Goal: Task Accomplishment & Management: Manage account settings

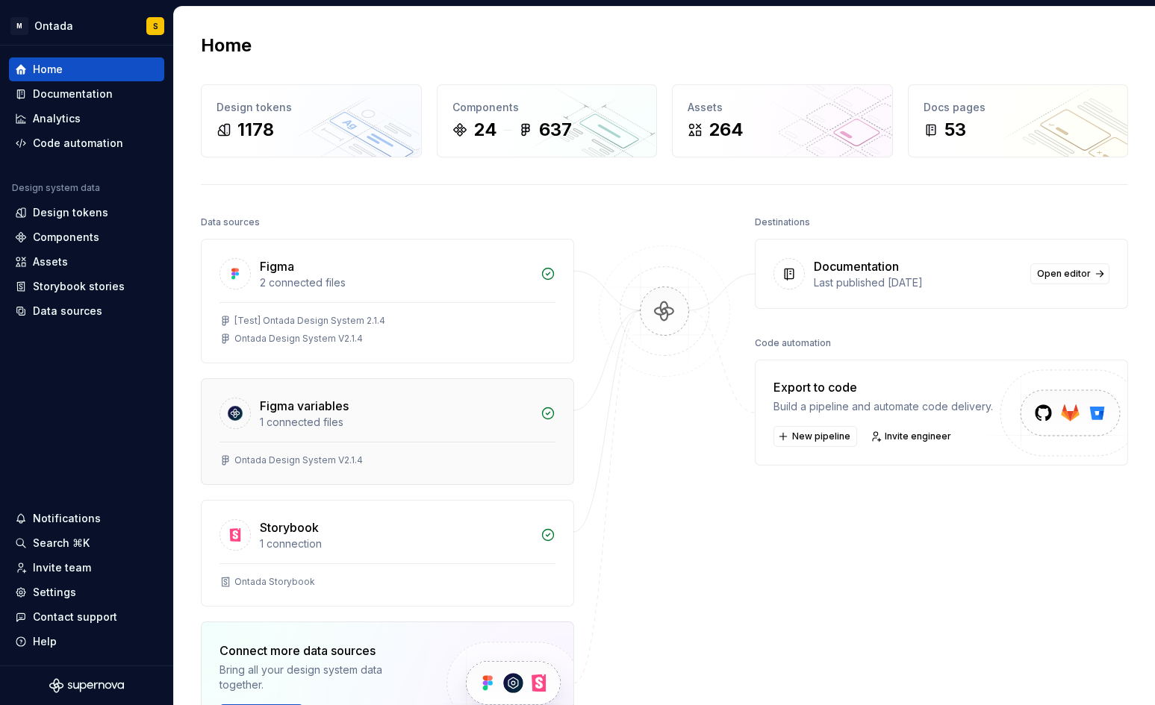
click at [380, 436] on div "Figma variables 1 connected files" at bounding box center [388, 410] width 372 height 63
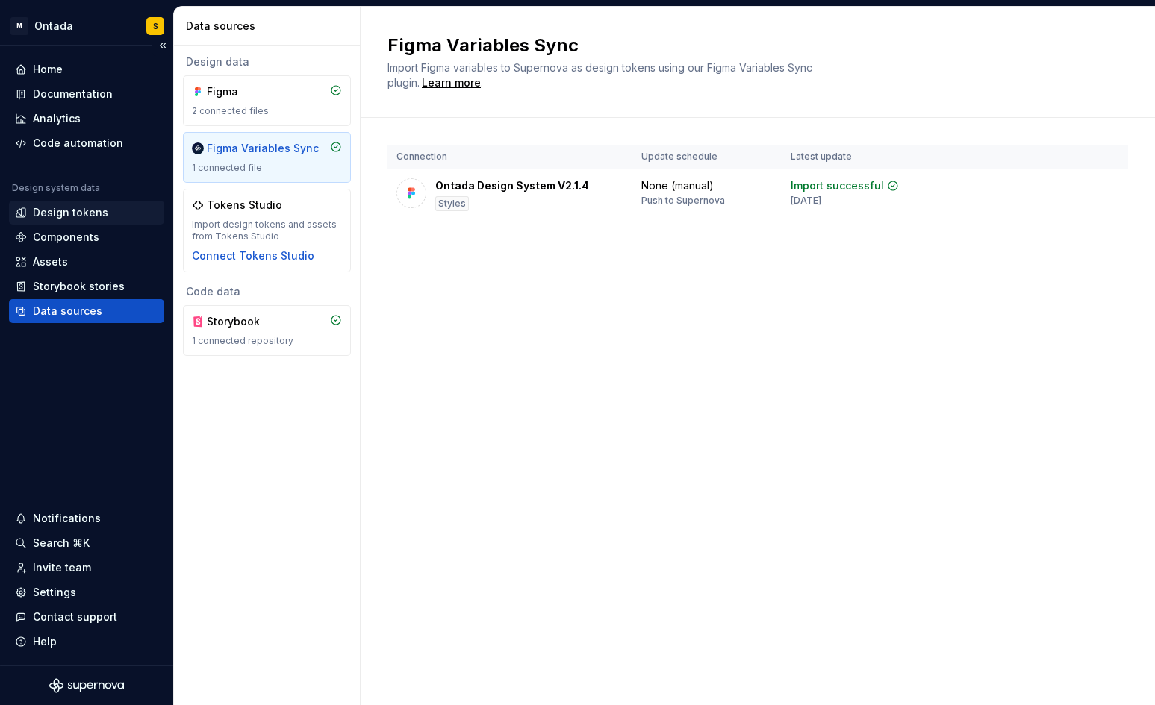
click at [87, 208] on div "Design tokens" at bounding box center [70, 212] width 75 height 15
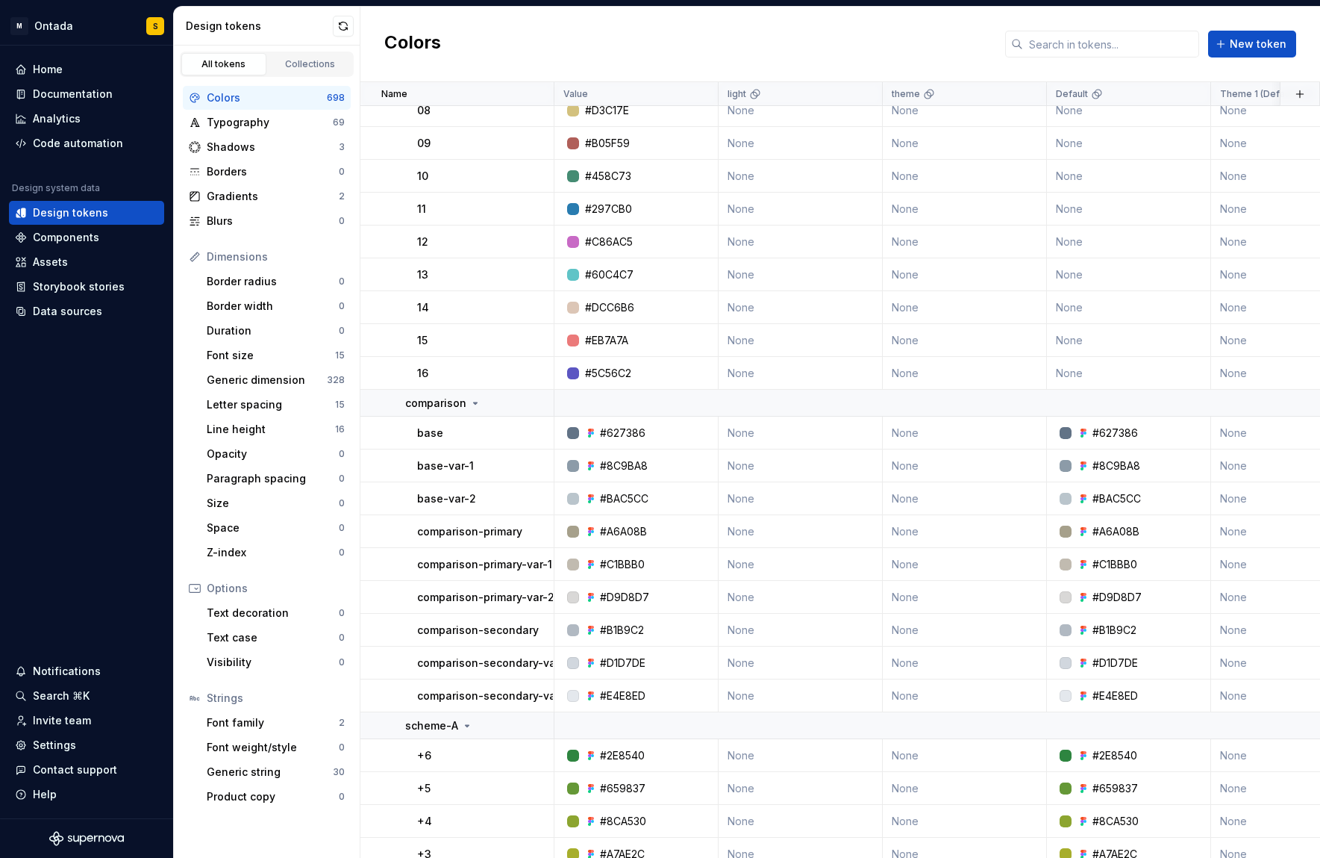
scroll to position [3132, 0]
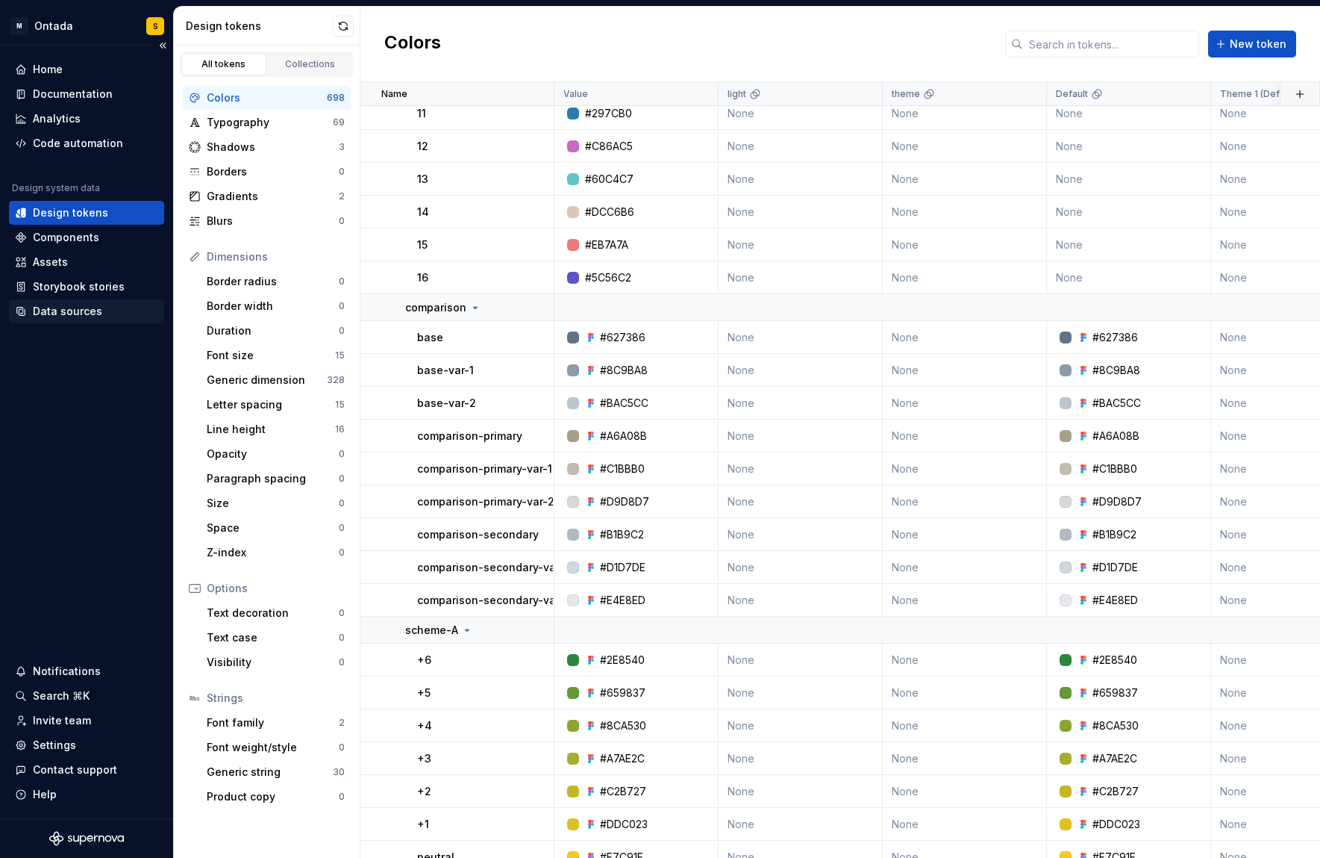
click at [82, 310] on div "Data sources" at bounding box center [67, 311] width 69 height 15
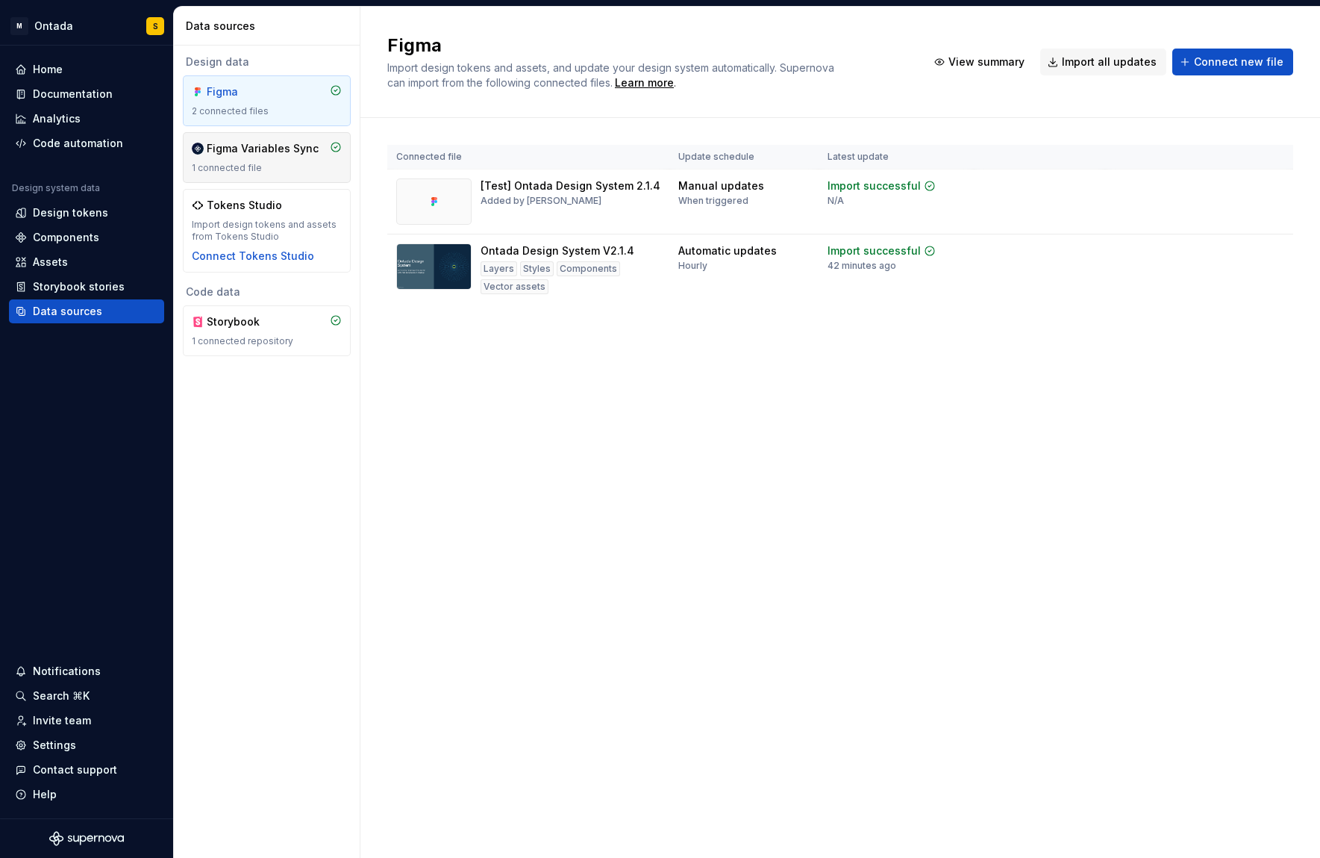
click at [258, 152] on div "Figma Variables Sync" at bounding box center [263, 148] width 112 height 15
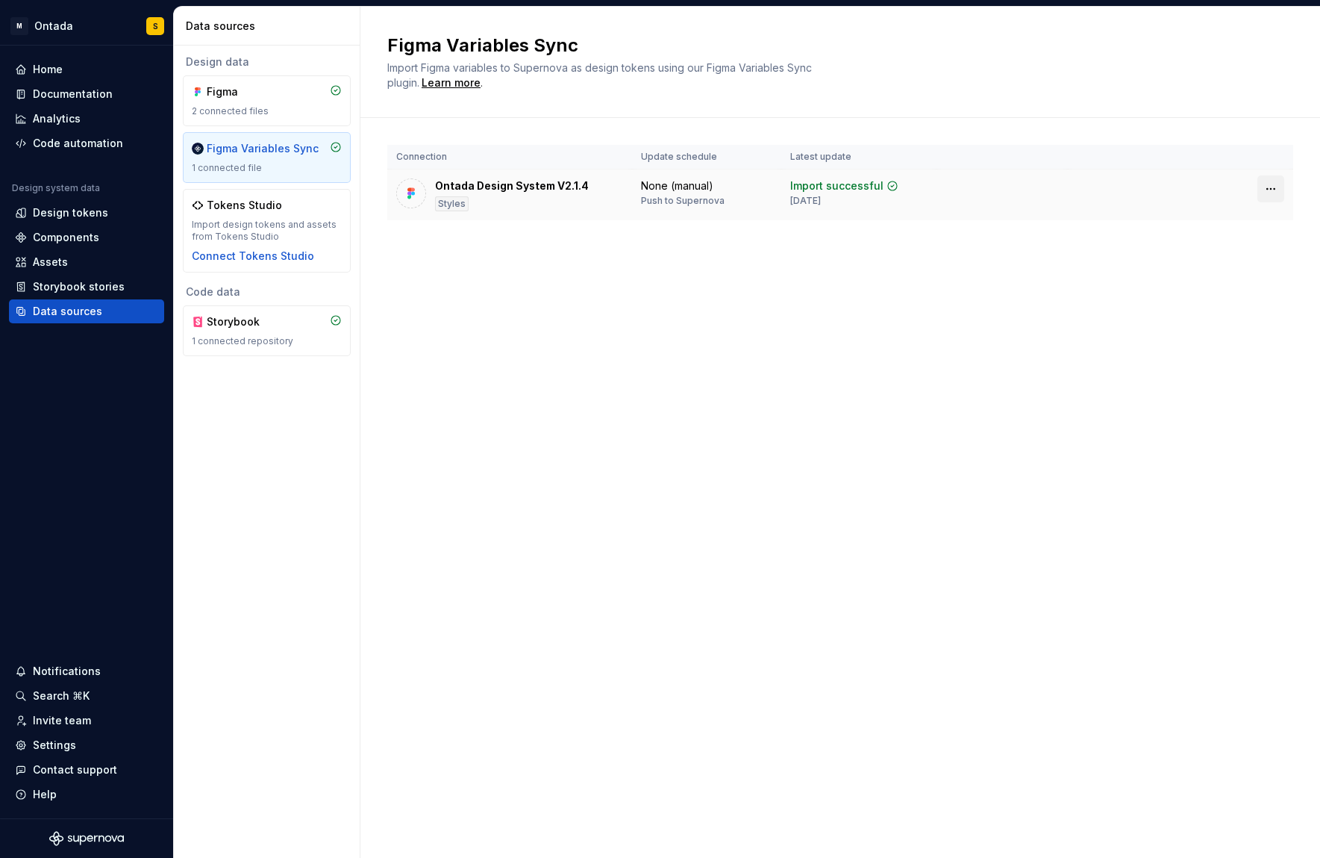
click at [1154, 189] on html "M Ontada S Home Documentation Analytics Code automation Design system data Desi…" at bounding box center [660, 429] width 1320 height 858
click at [1154, 216] on div "Disconnect plugin" at bounding box center [1262, 220] width 97 height 15
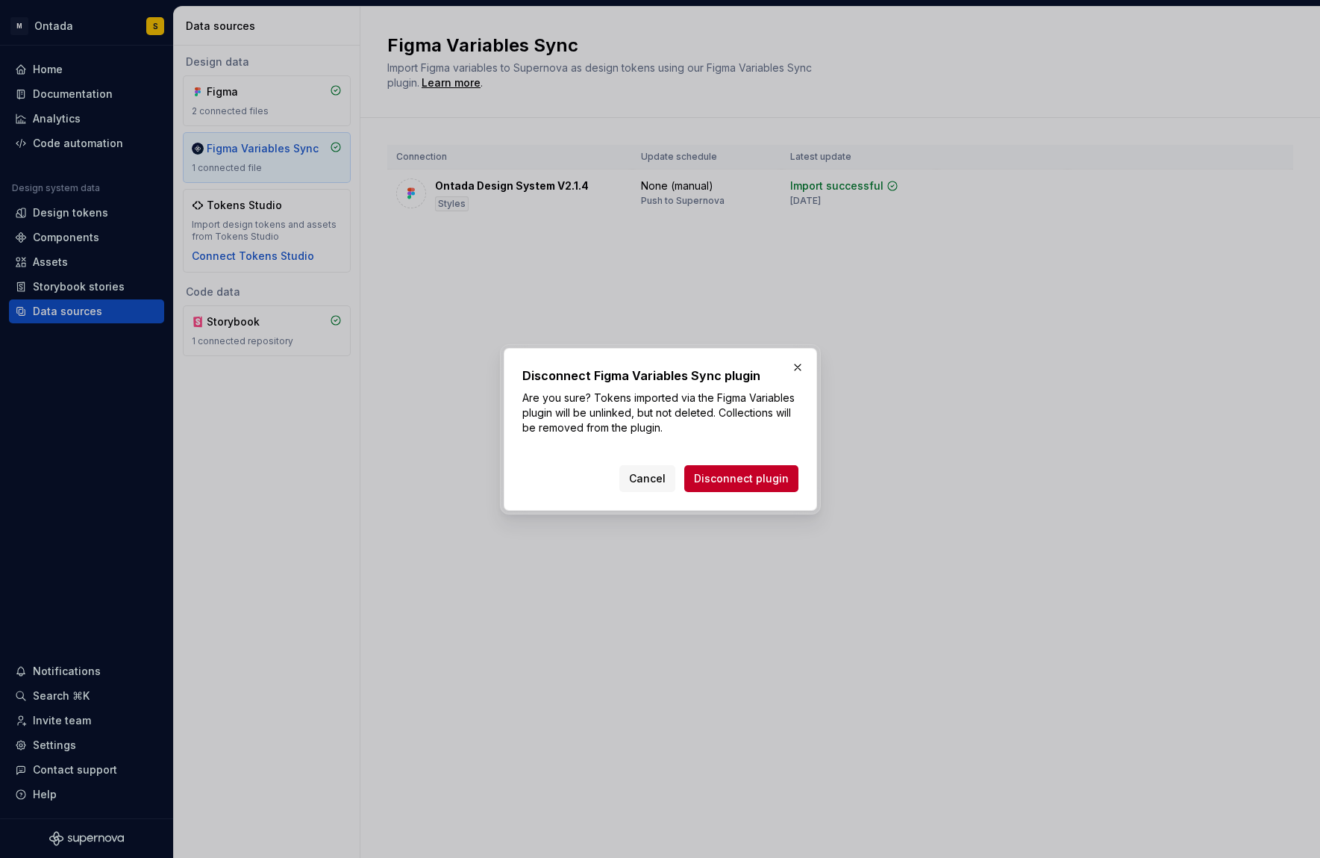
click at [751, 484] on span "Disconnect plugin" at bounding box center [741, 478] width 95 height 15
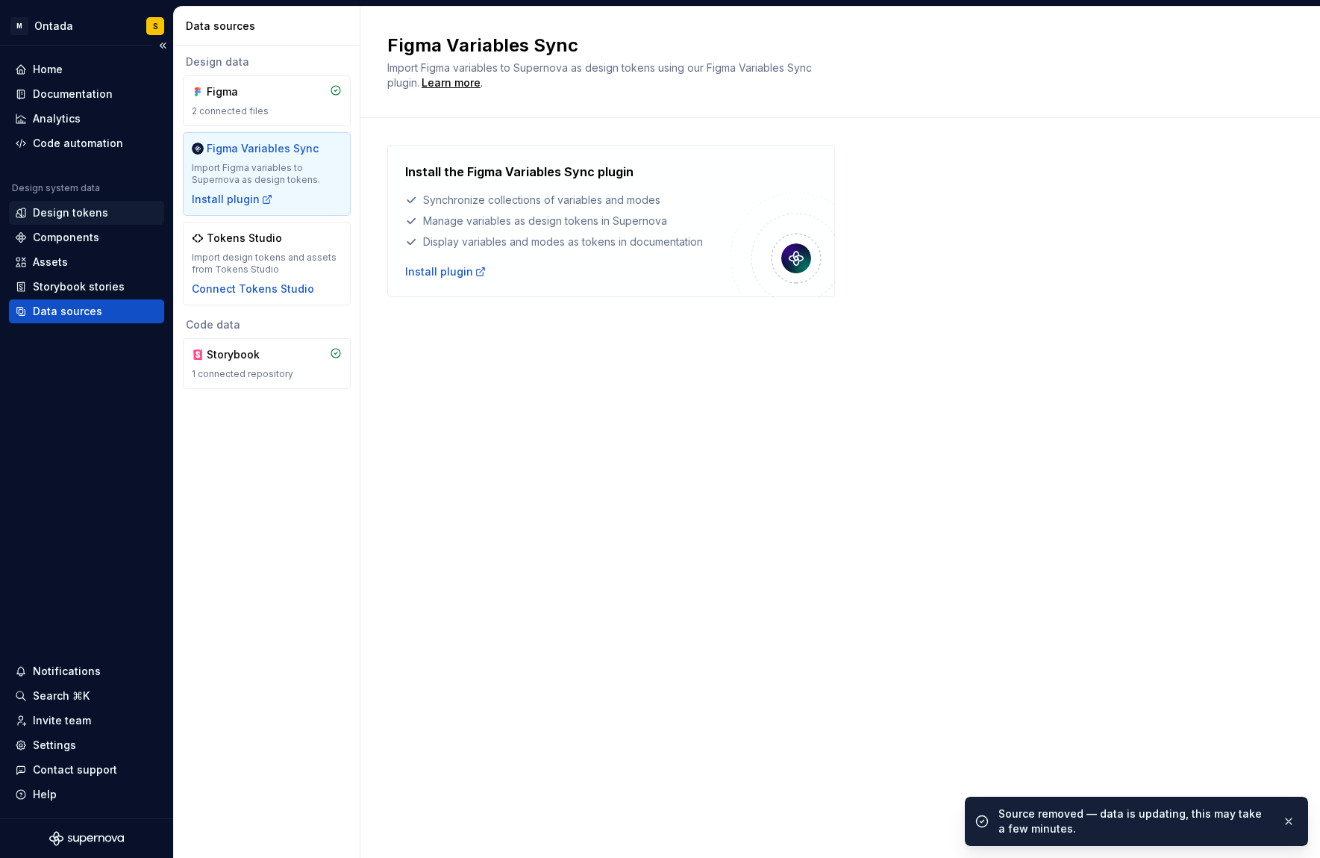
click at [52, 204] on div "Design tokens" at bounding box center [86, 213] width 155 height 24
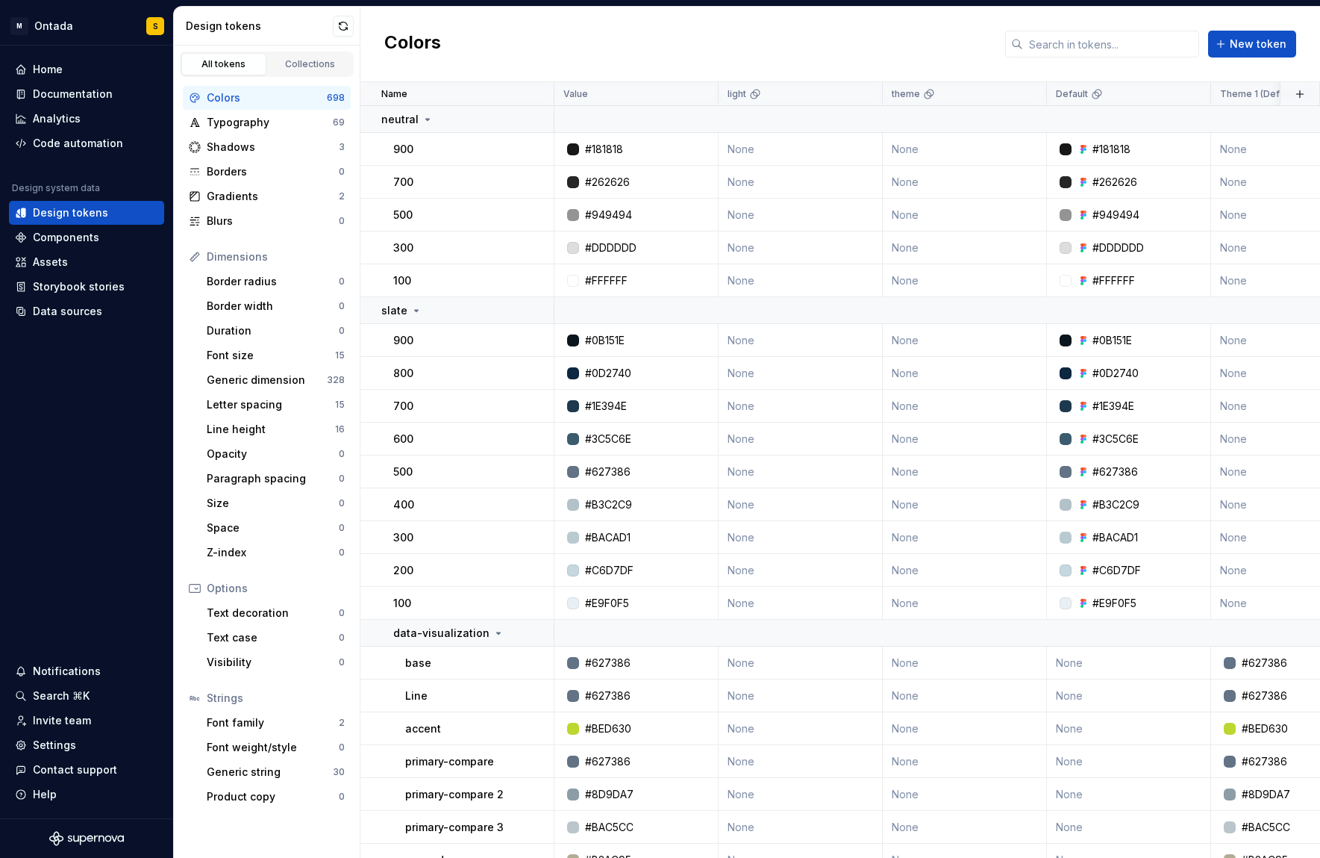
click at [307, 92] on div "Colors" at bounding box center [267, 97] width 120 height 15
click at [536, 120] on button "button" at bounding box center [534, 119] width 21 height 21
click at [483, 316] on html "M Ontada S Home Documentation Analytics Code automation Design system data Desi…" at bounding box center [660, 429] width 1320 height 858
click at [531, 310] on button "button" at bounding box center [534, 310] width 21 height 21
click at [563, 52] on html "M Ontada S Home Documentation Analytics Code automation Design system data Desi…" at bounding box center [660, 429] width 1320 height 858
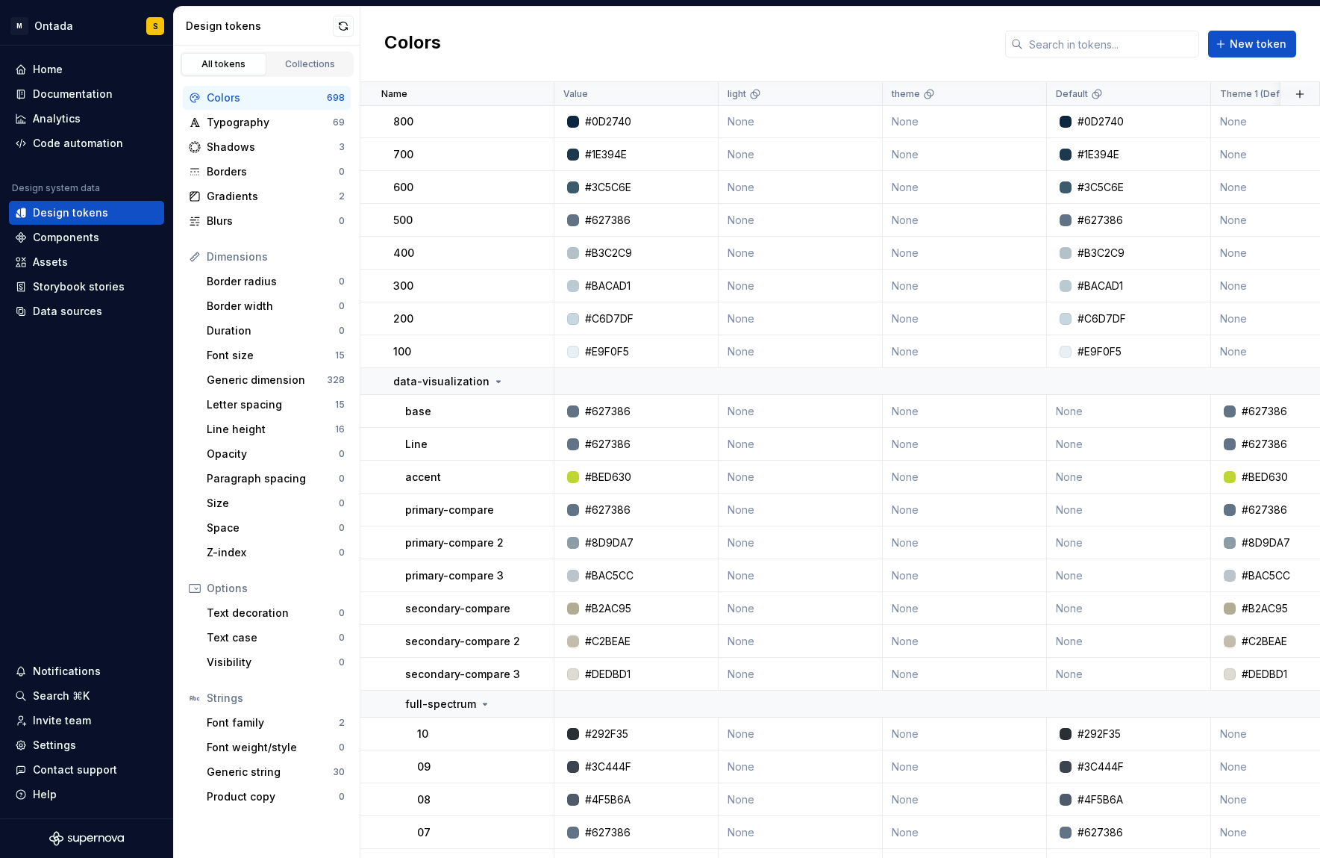
scroll to position [110, 0]
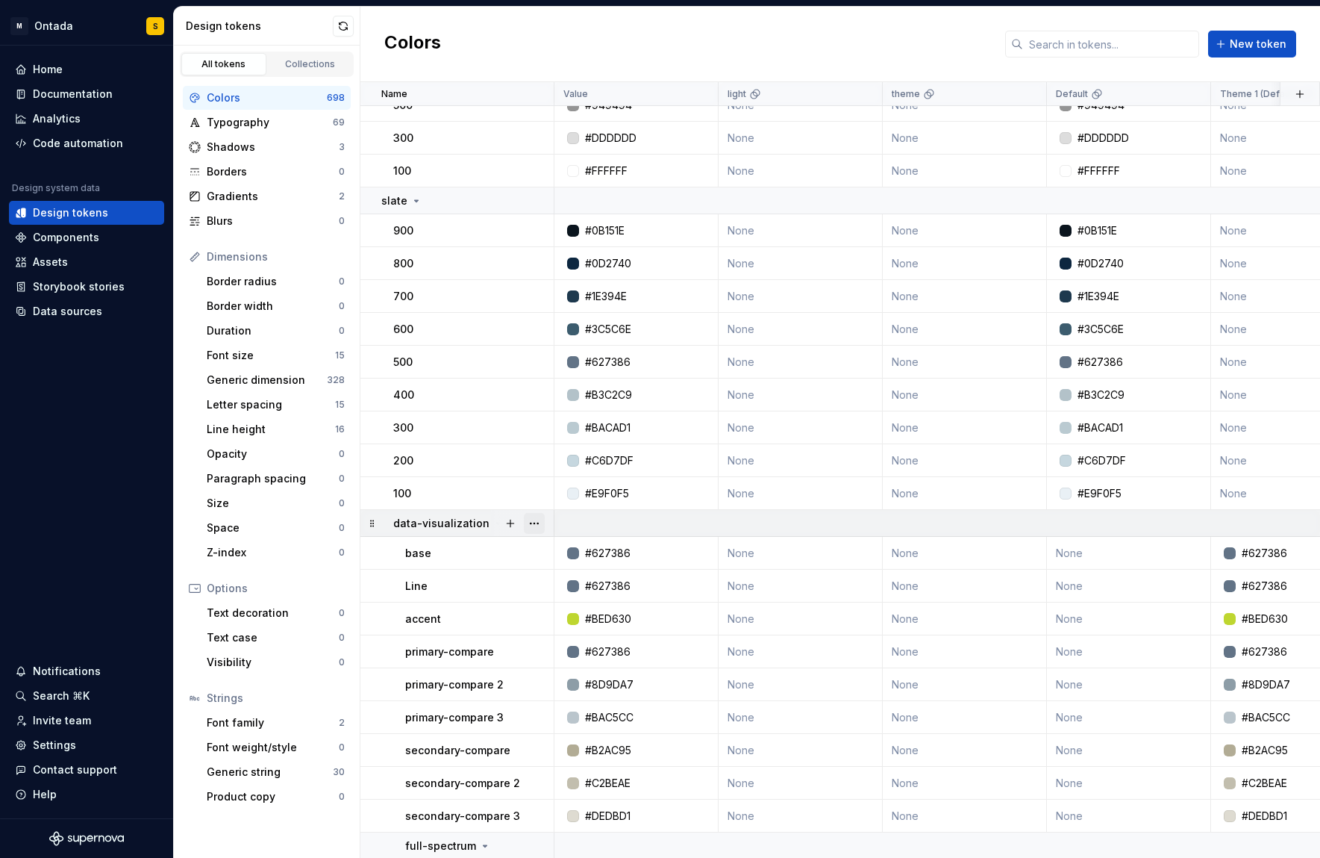
click at [538, 521] on button "button" at bounding box center [534, 523] width 21 height 21
click at [564, 696] on div "Delete group" at bounding box center [600, 691] width 97 height 15
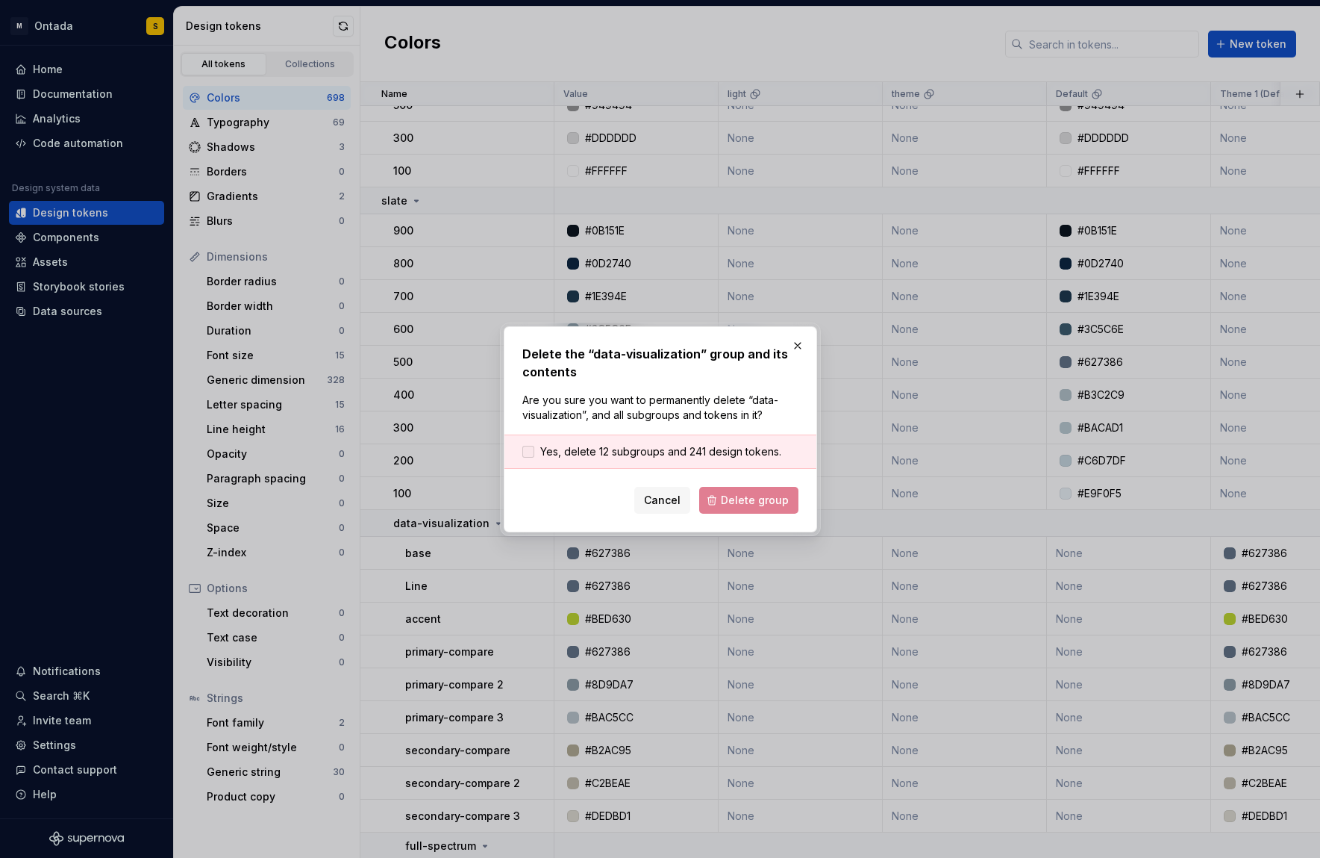
click at [592, 452] on span "Yes, delete 12 subgroups and 241 design tokens." at bounding box center [660, 451] width 241 height 15
click at [761, 505] on span "Delete group" at bounding box center [755, 500] width 68 height 15
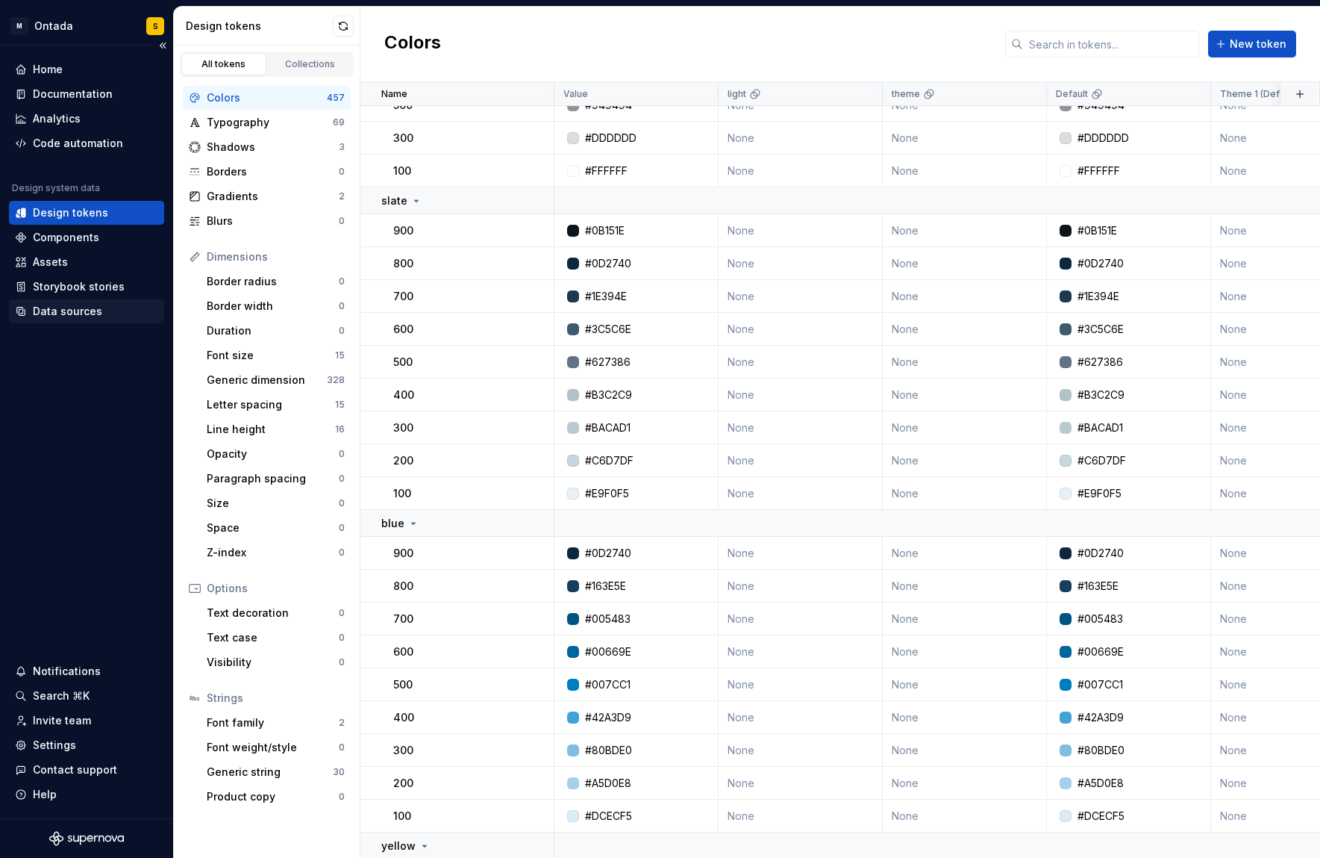
click at [72, 311] on div "Data sources" at bounding box center [67, 311] width 69 height 15
